Goal: Transaction & Acquisition: Purchase product/service

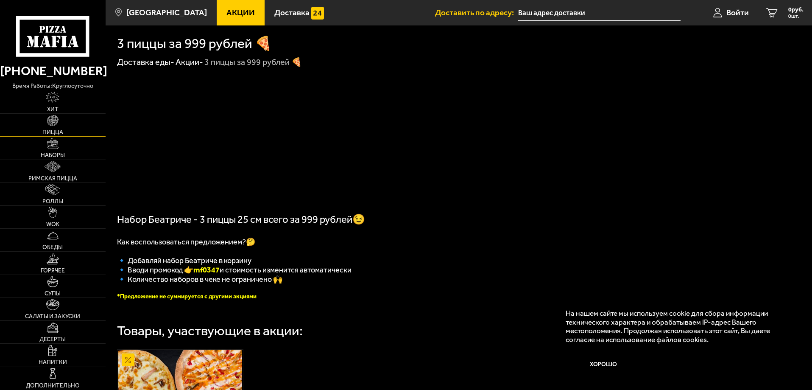
click at [56, 129] on link "Пицца" at bounding box center [53, 125] width 106 height 22
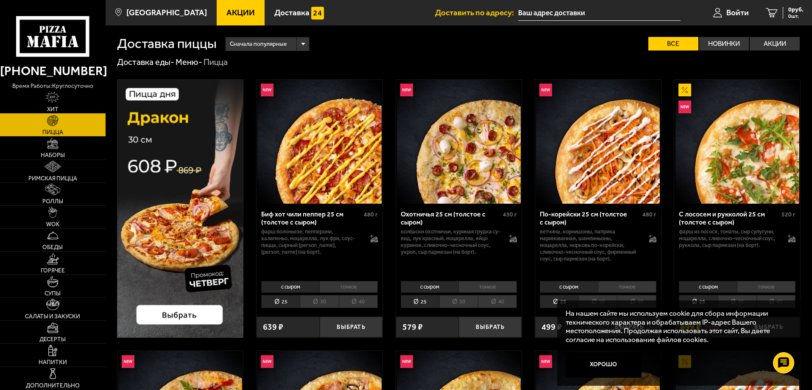
click at [39, 95] on link "Хит" at bounding box center [53, 102] width 106 height 22
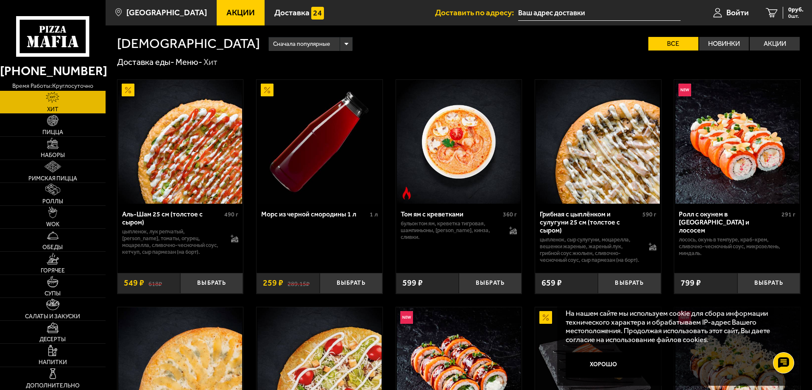
click at [180, 137] on img at bounding box center [180, 142] width 124 height 124
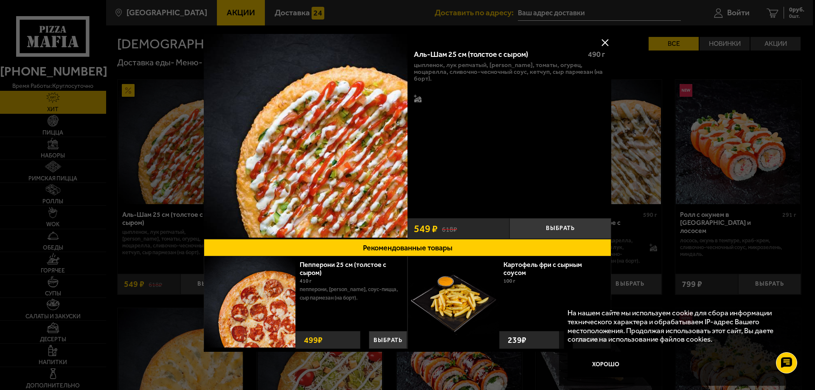
click at [604, 39] on button at bounding box center [604, 42] width 13 height 13
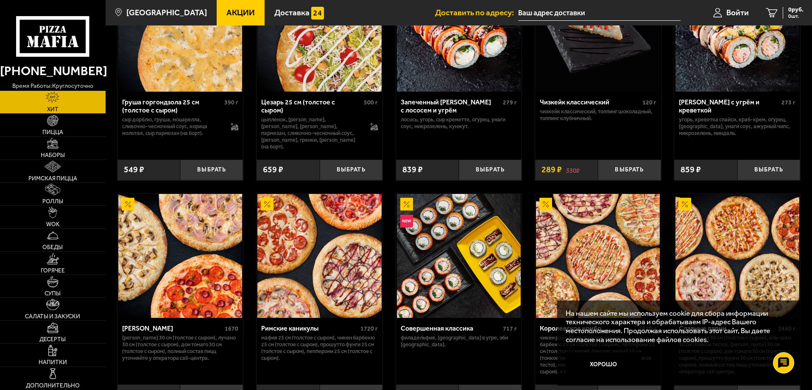
scroll to position [382, 0]
